Goal: Navigation & Orientation: Understand site structure

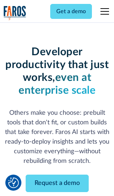
scroll to position [86, 0]
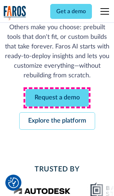
click at [57, 98] on link "Request a demo" at bounding box center [57, 97] width 63 height 17
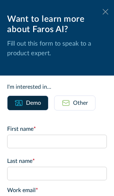
click at [106, 12] on icon at bounding box center [106, 11] width 6 height 5
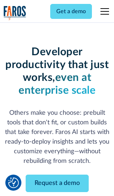
scroll to position [109, 0]
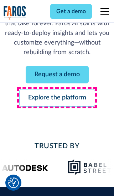
click at [57, 98] on link "Explore the platform" at bounding box center [57, 97] width 76 height 17
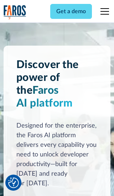
scroll to position [5357, 0]
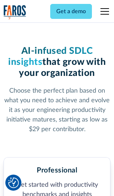
scroll to position [1105, 0]
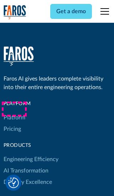
click at [14, 112] on link "Platform" at bounding box center [15, 117] width 22 height 11
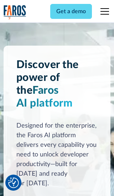
scroll to position [5586, 0]
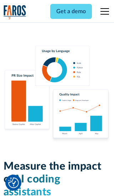
scroll to position [4409, 0]
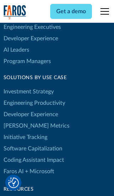
click at [21, 120] on link "[PERSON_NAME] Metrics" at bounding box center [37, 125] width 66 height 11
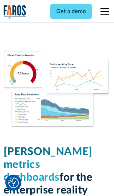
scroll to position [3123, 0]
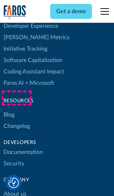
scroll to position [3215, 0]
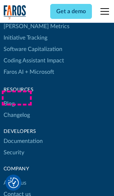
click at [16, 109] on link "Changelog" at bounding box center [17, 114] width 26 height 11
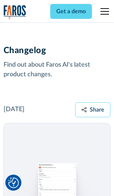
scroll to position [8615, 0]
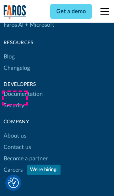
click at [15, 130] on link "About us" at bounding box center [15, 135] width 23 height 11
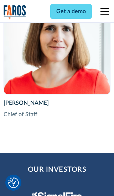
scroll to position [2459, 0]
